Goal: Task Accomplishment & Management: Manage account settings

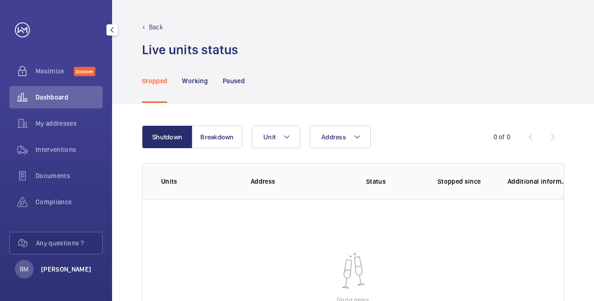
click at [67, 272] on p "[PERSON_NAME]" at bounding box center [66, 268] width 50 height 9
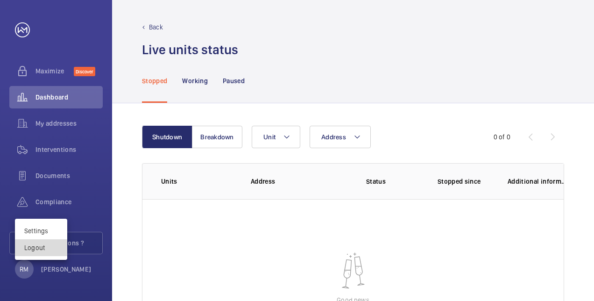
click at [41, 252] on button "Logout" at bounding box center [41, 247] width 52 height 17
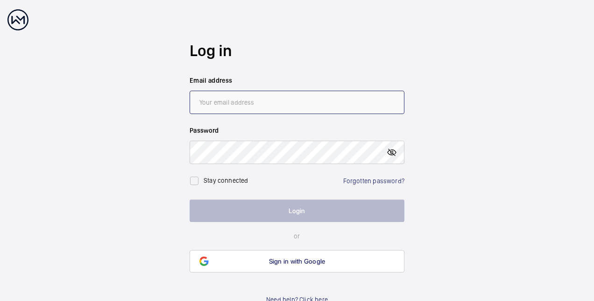
type input "[PERSON_NAME][EMAIL_ADDRESS][PERSON_NAME][DOMAIN_NAME]"
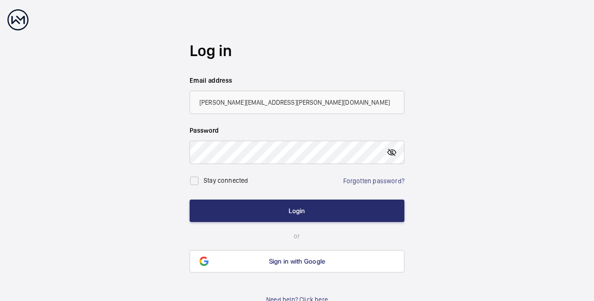
click at [392, 152] on mat-icon at bounding box center [391, 152] width 11 height 11
drag, startPoint x: 291, startPoint y: 100, endPoint x: 119, endPoint y: 140, distance: 177.4
click at [89, 102] on wm-front-auth-container "Log in Email address [PERSON_NAME][EMAIL_ADDRESS][PERSON_NAME][DOMAIN_NAME] Pas…" at bounding box center [297, 156] width 594 height 313
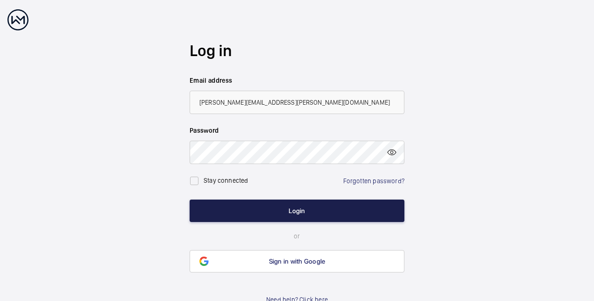
click at [329, 208] on button "Login" at bounding box center [297, 210] width 215 height 22
